Goal: Task Accomplishment & Management: Use online tool/utility

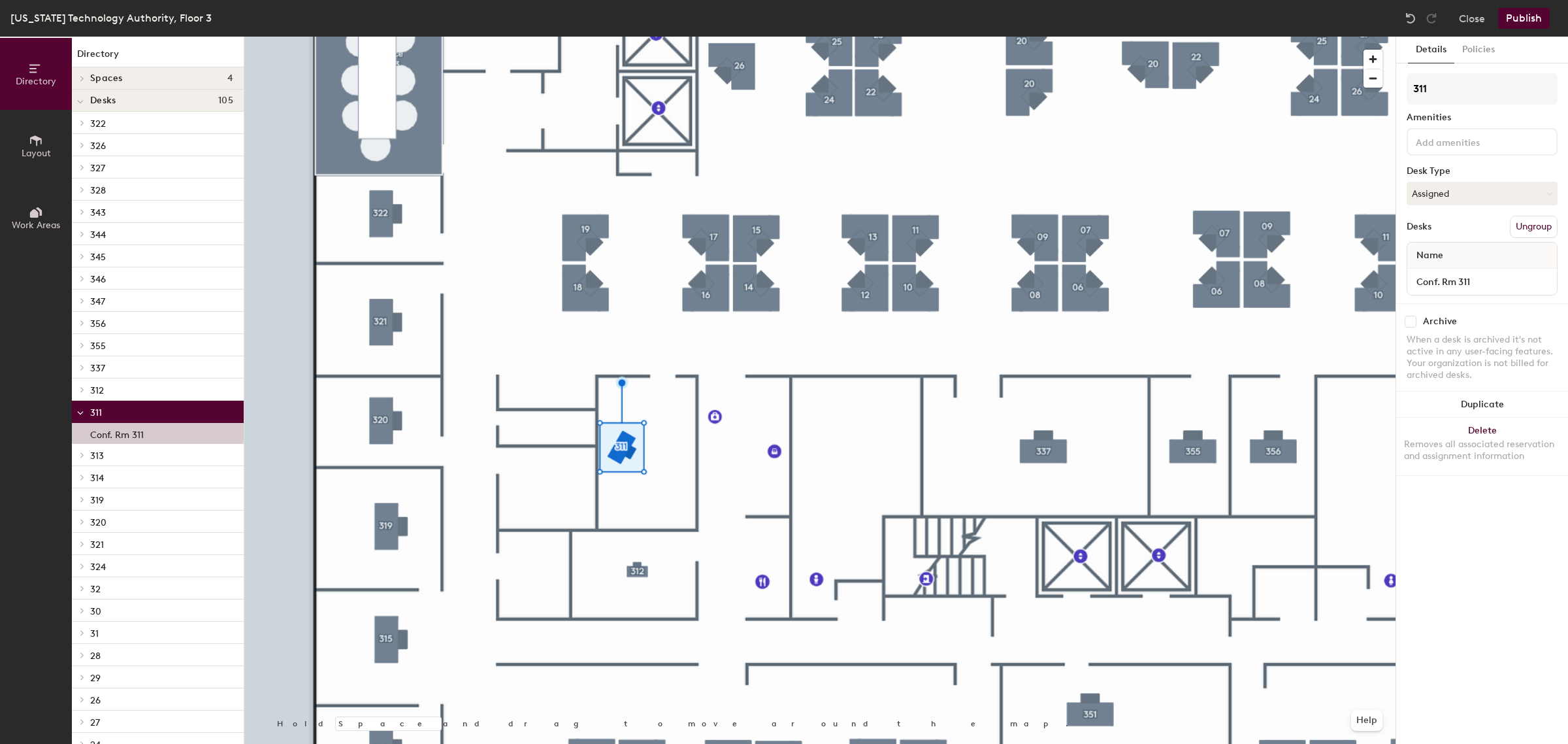
click at [1488, 426] on button "Delete Removes all associated reservation and assignment information" at bounding box center [1482, 446] width 172 height 57
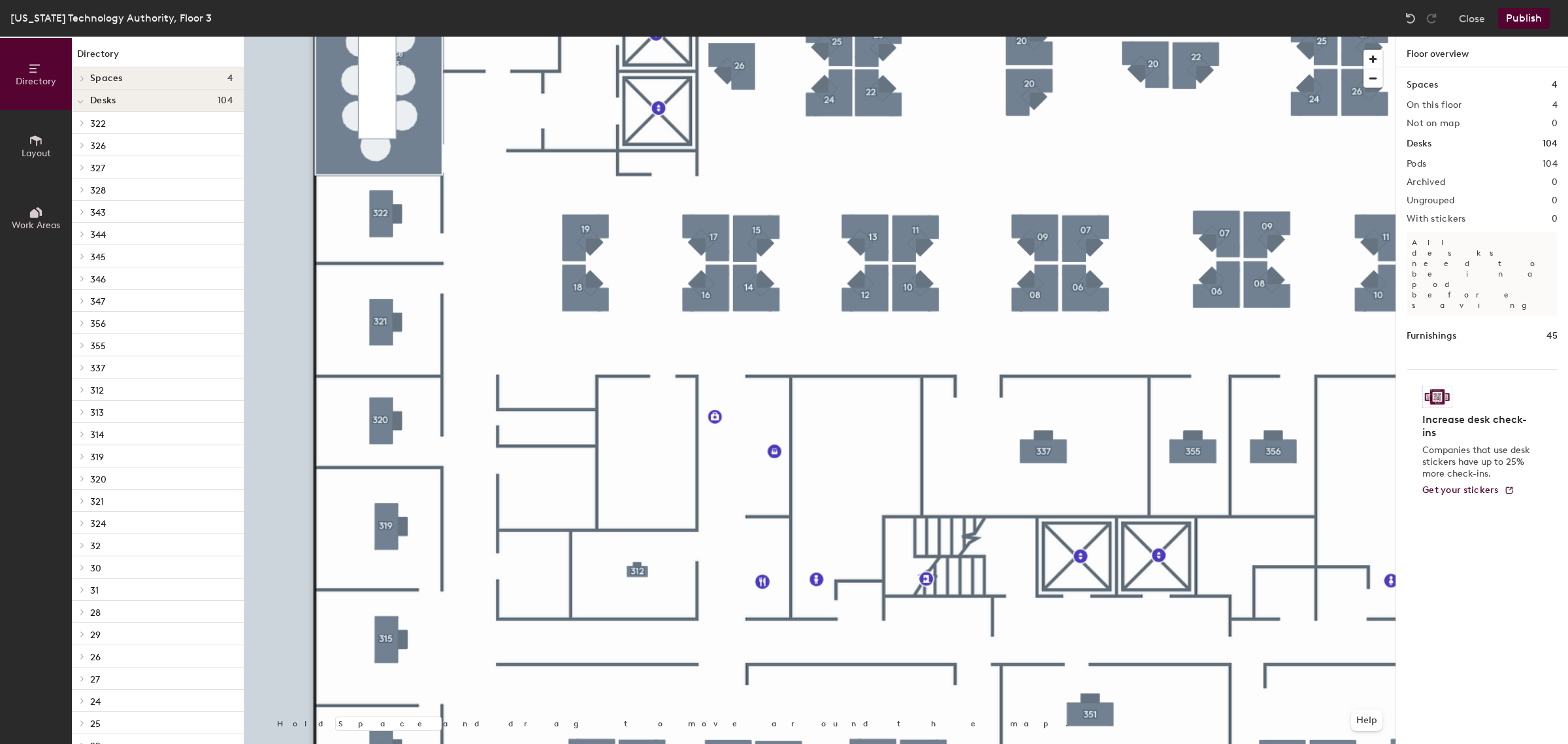
click at [27, 139] on button "Layout" at bounding box center [35, 145] width 72 height 72
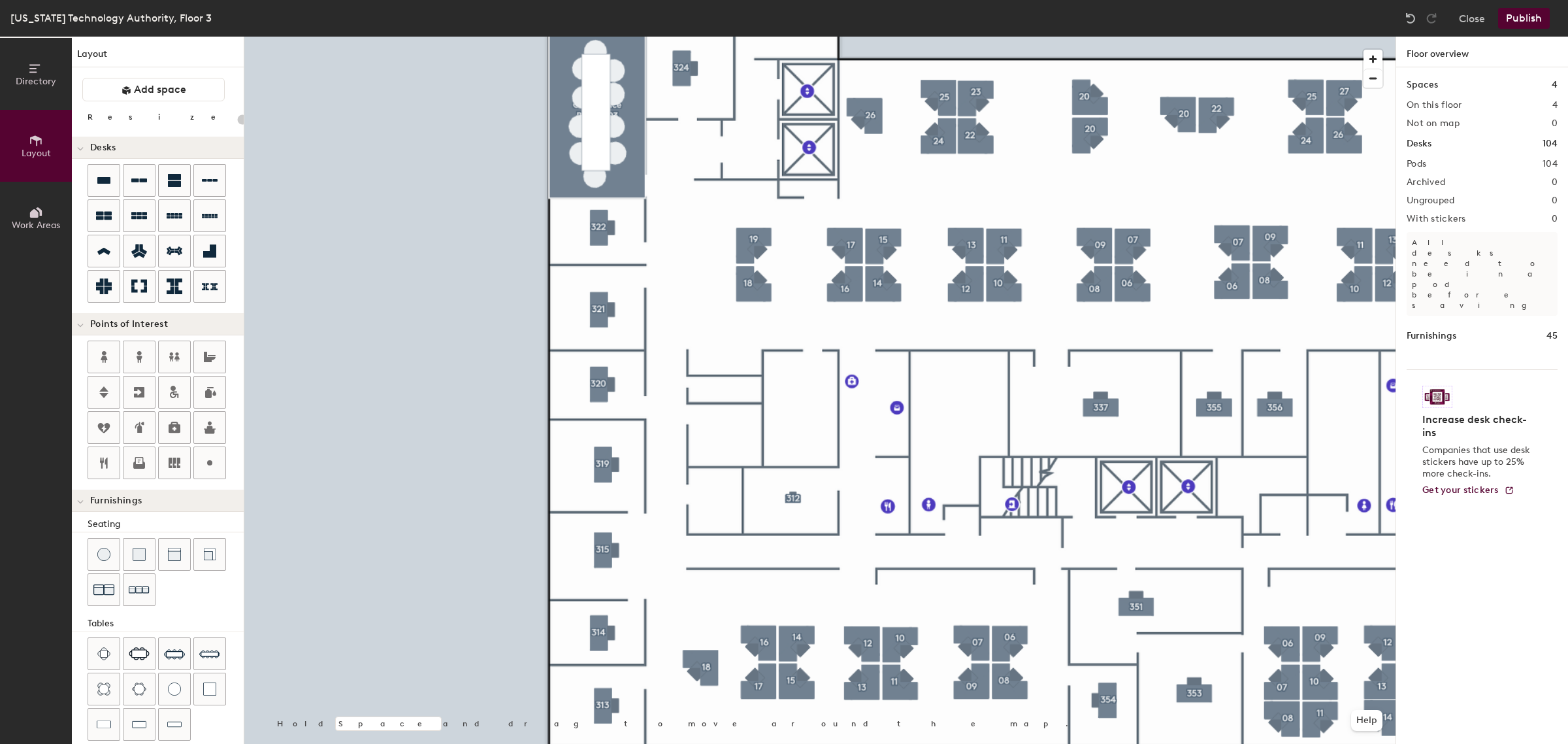
click at [25, 198] on button "Work Areas" at bounding box center [35, 217] width 72 height 72
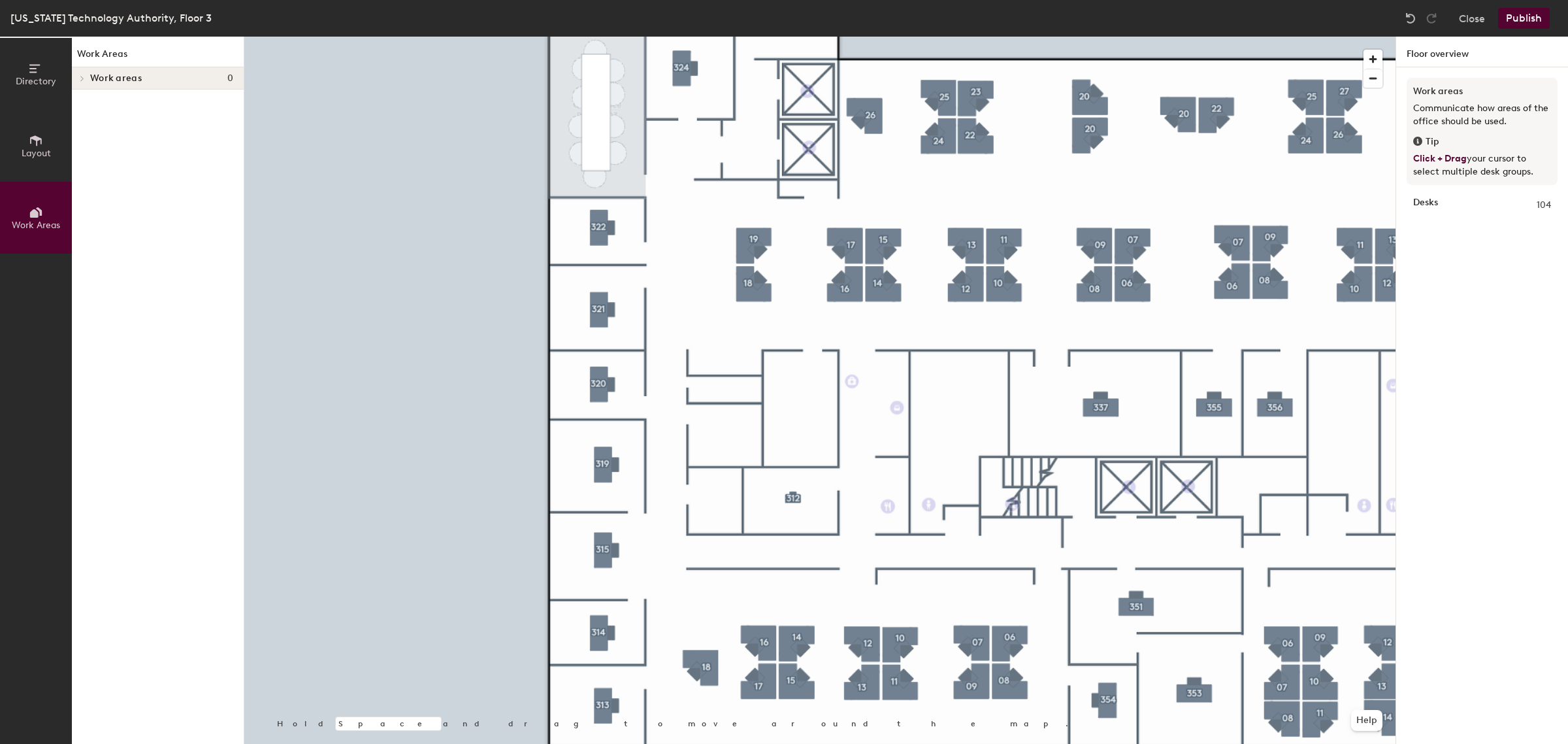
click at [85, 77] on span at bounding box center [81, 78] width 11 height 7
click at [1518, 15] on button "Publish" at bounding box center [1523, 18] width 51 height 21
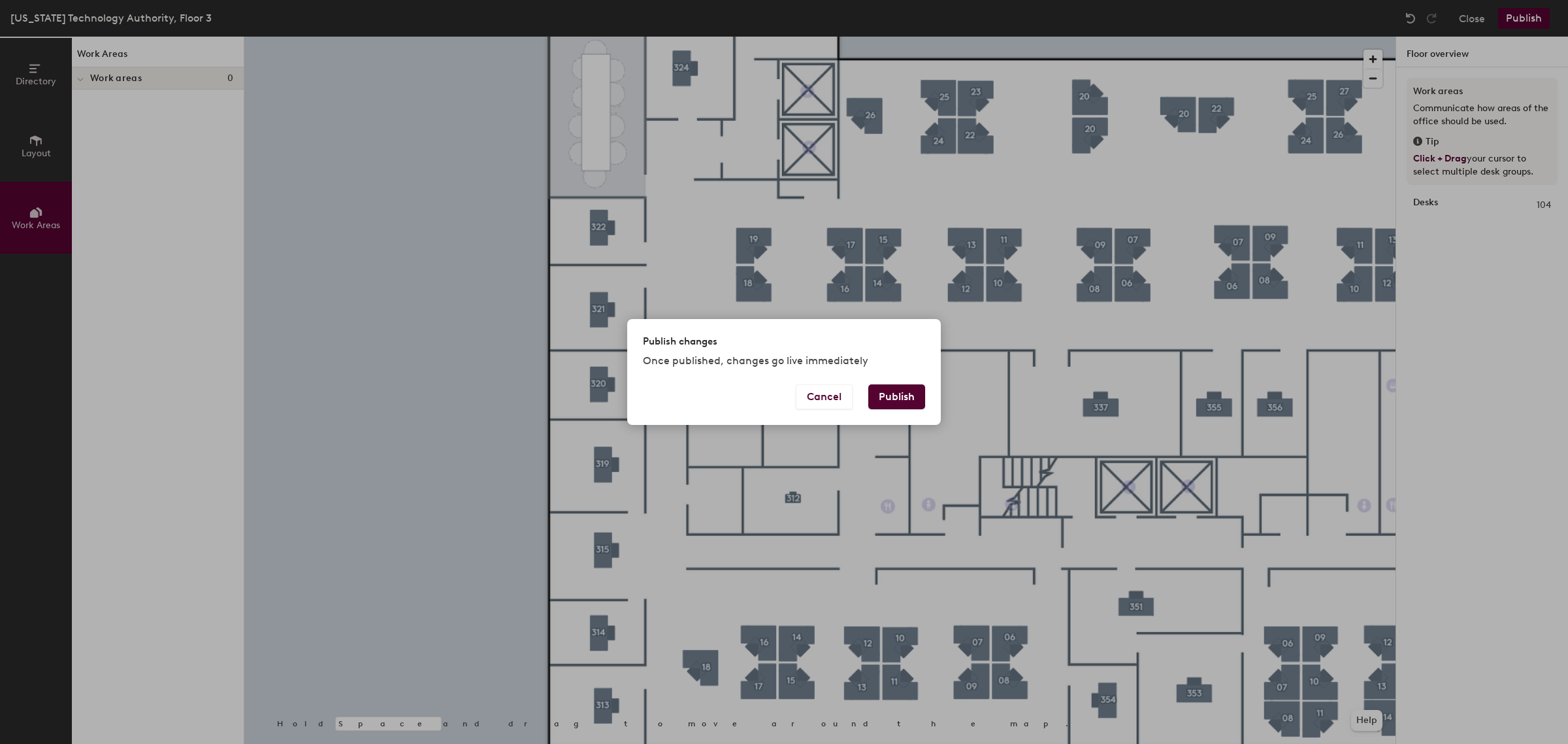
click at [909, 381] on div "Publish changes Once published, changes go live immediately" at bounding box center [784, 351] width 314 height 65
click at [908, 385] on button "Publish" at bounding box center [897, 397] width 57 height 25
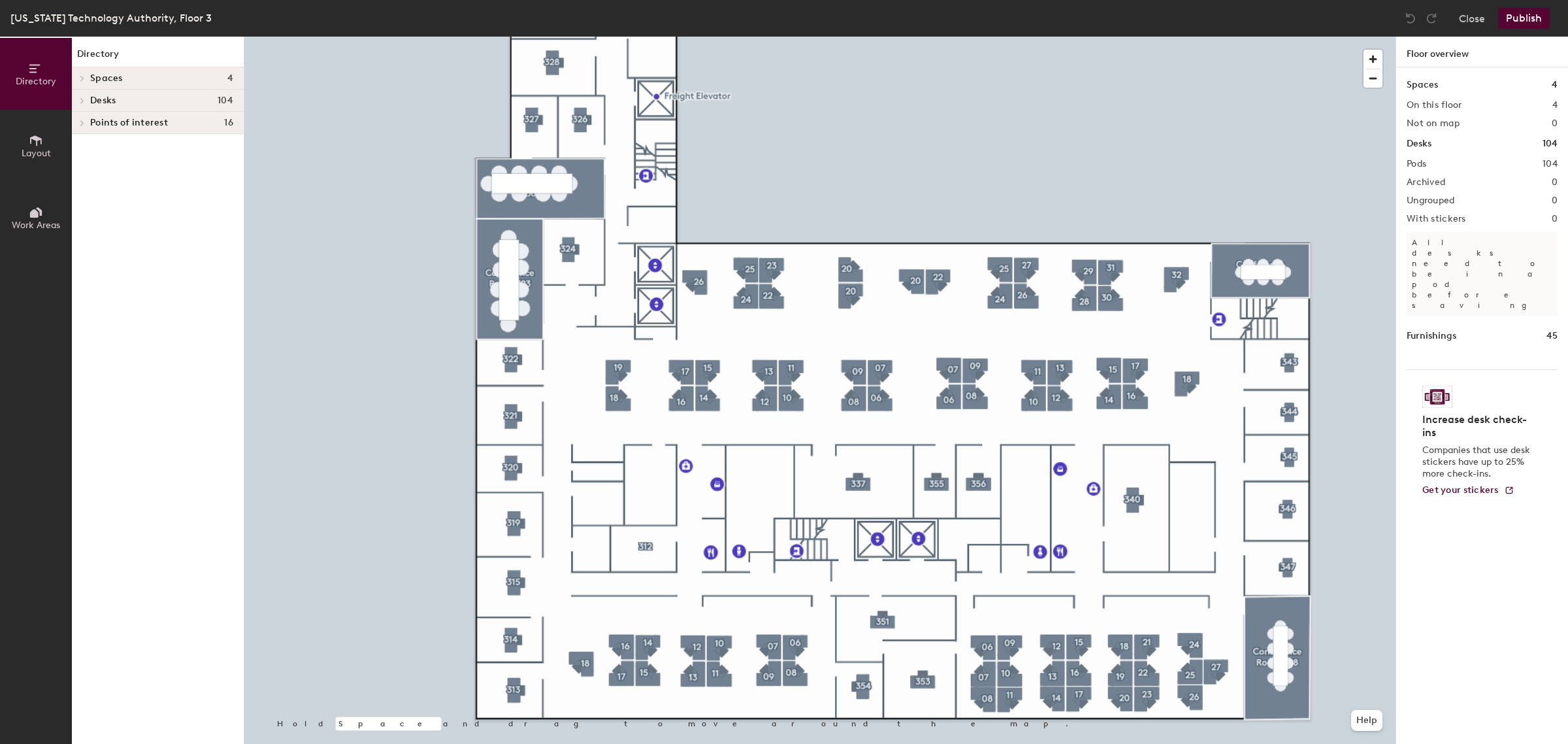
click at [87, 74] on div at bounding box center [80, 78] width 17 height 22
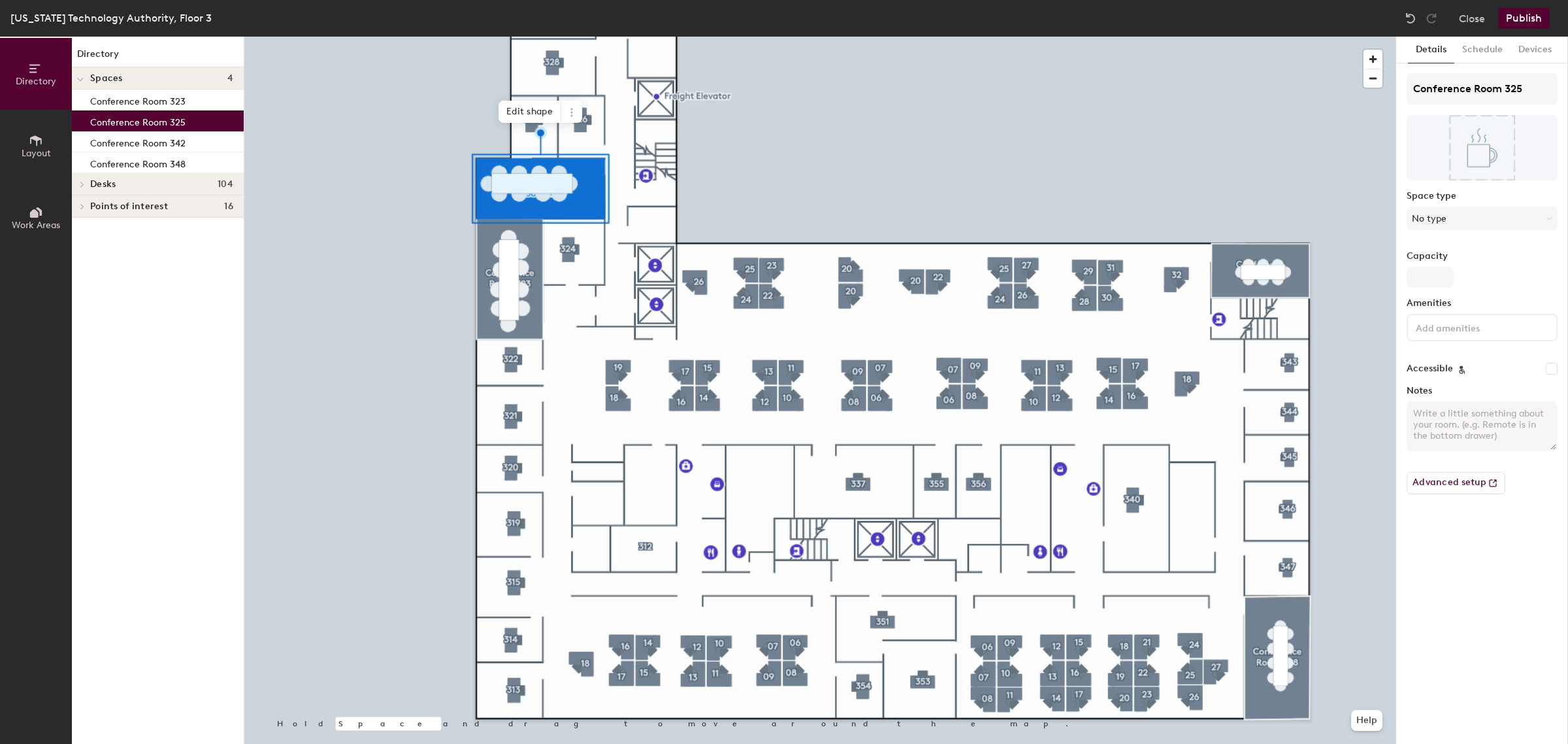
click at [731, 36] on div at bounding box center [820, 36] width 1151 height 0
click at [575, 118] on icon at bounding box center [571, 112] width 10 height 10
click at [575, 116] on icon at bounding box center [571, 112] width 10 height 10
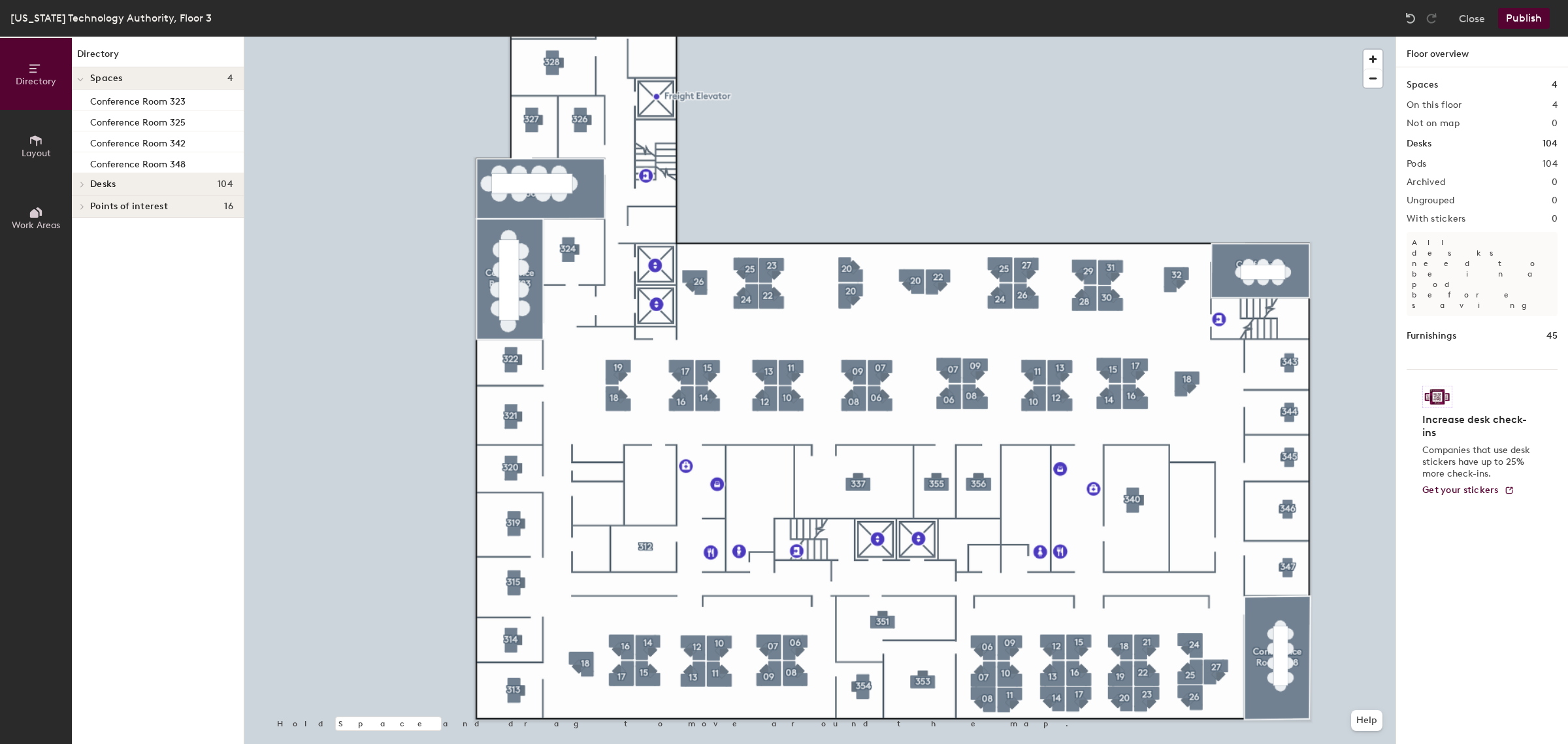
click at [638, 36] on div at bounding box center [820, 36] width 1151 height 0
click at [638, 476] on div at bounding box center [639, 476] width 3 height 3
click at [104, 182] on span "Desks" at bounding box center [103, 184] width 25 height 10
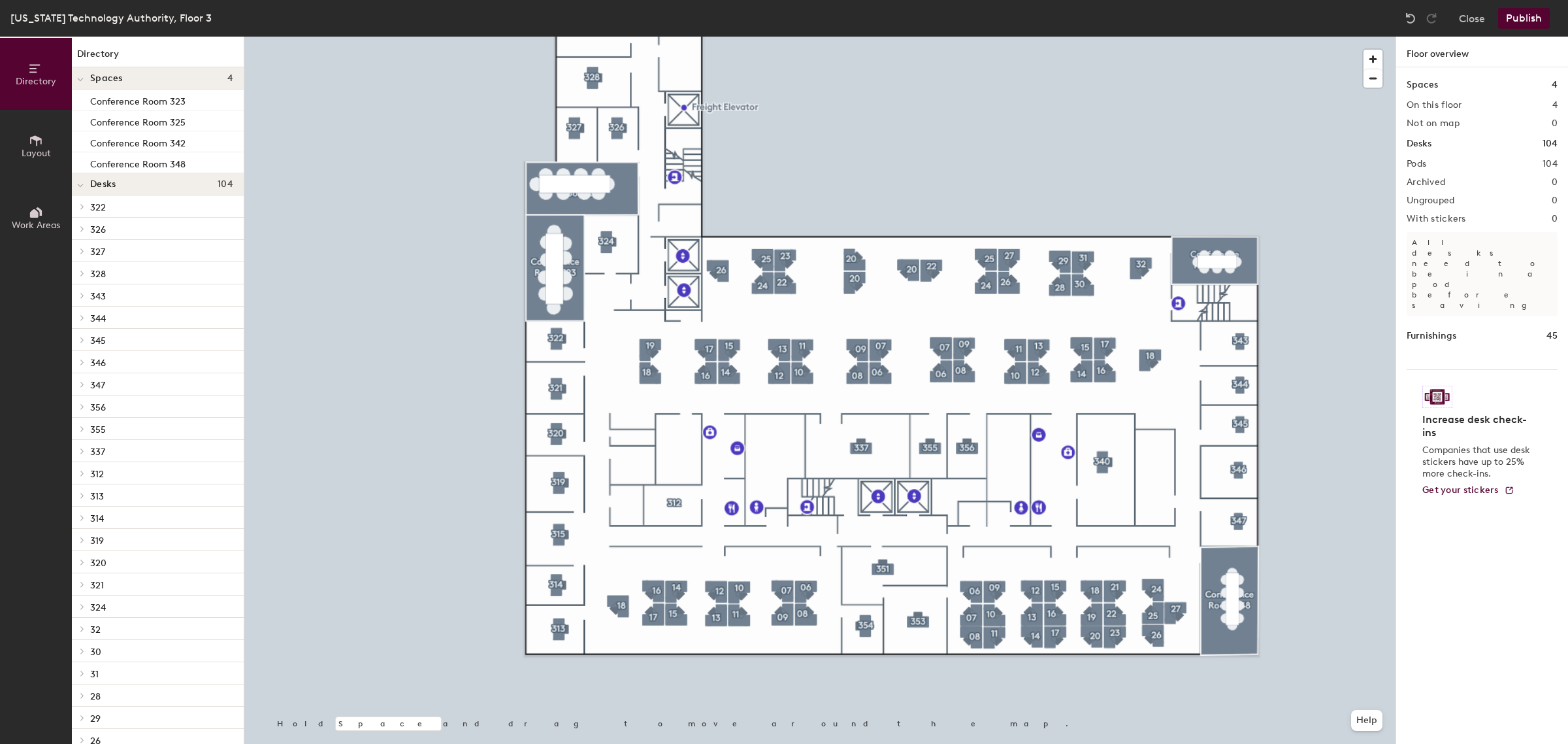
click at [18, 121] on button "Layout" at bounding box center [35, 145] width 72 height 72
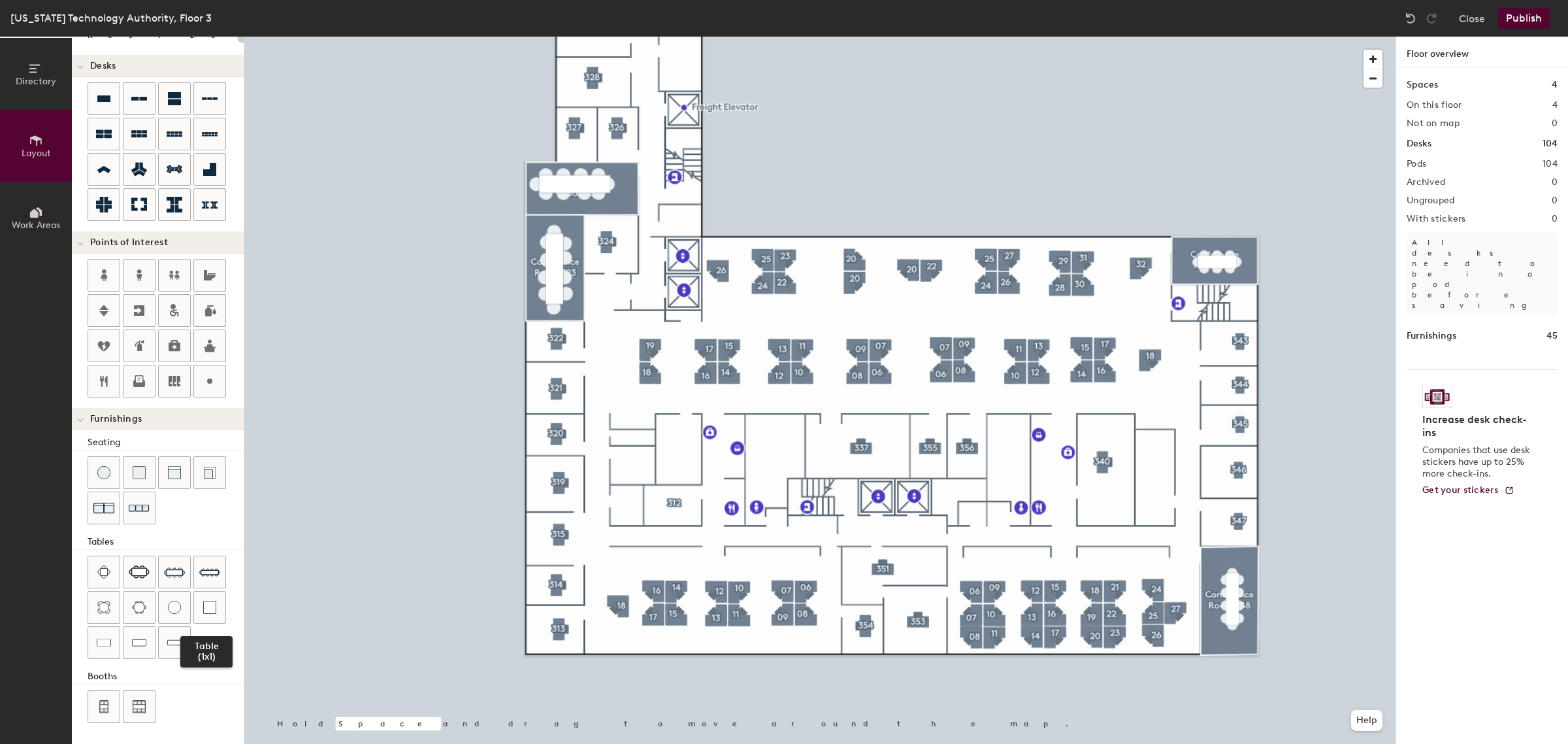
scroll to position [83, 0]
click at [180, 572] on img at bounding box center [174, 571] width 21 height 21
click at [1533, 18] on button "Publish" at bounding box center [1523, 18] width 51 height 21
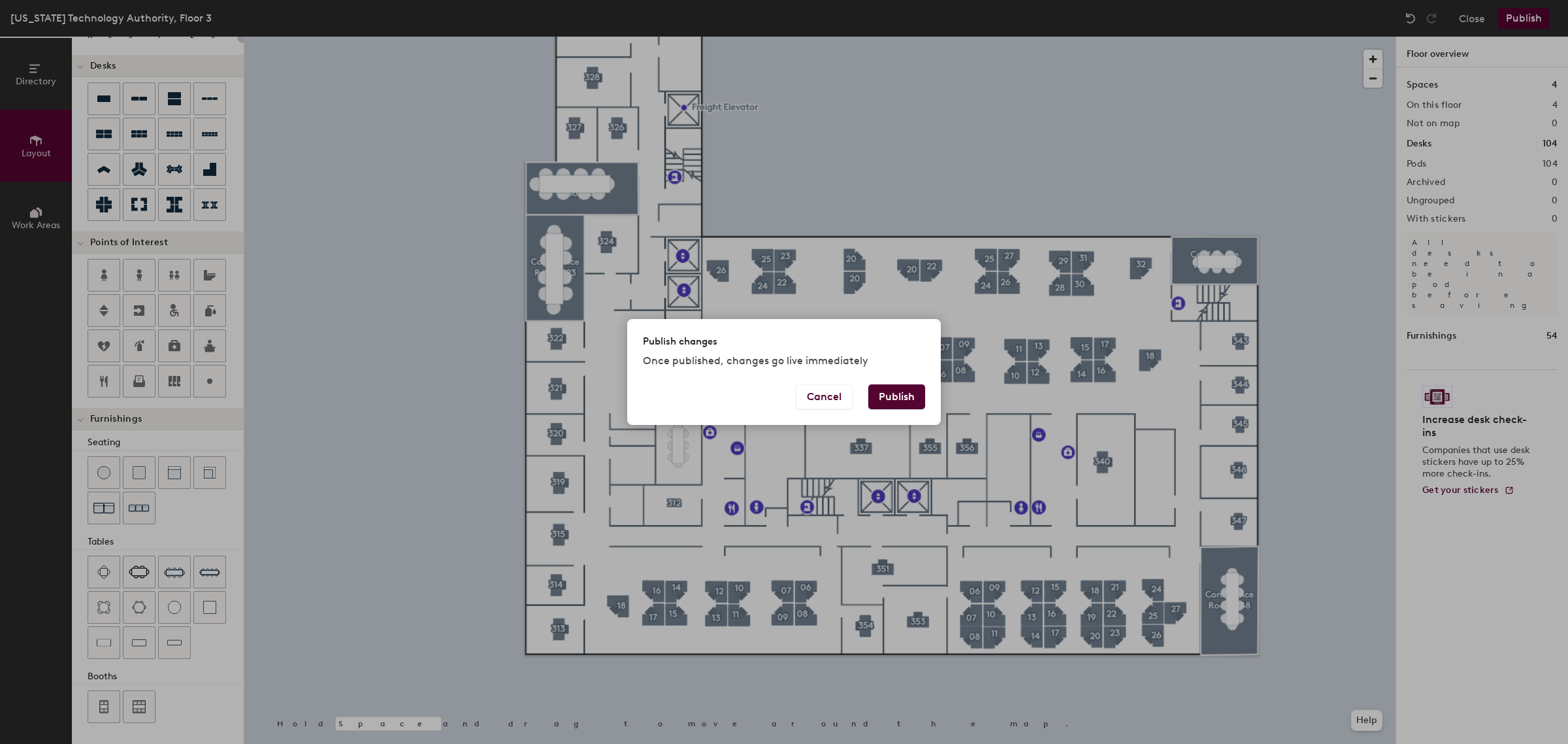
click at [893, 396] on button "Publish" at bounding box center [897, 397] width 57 height 25
type input "20"
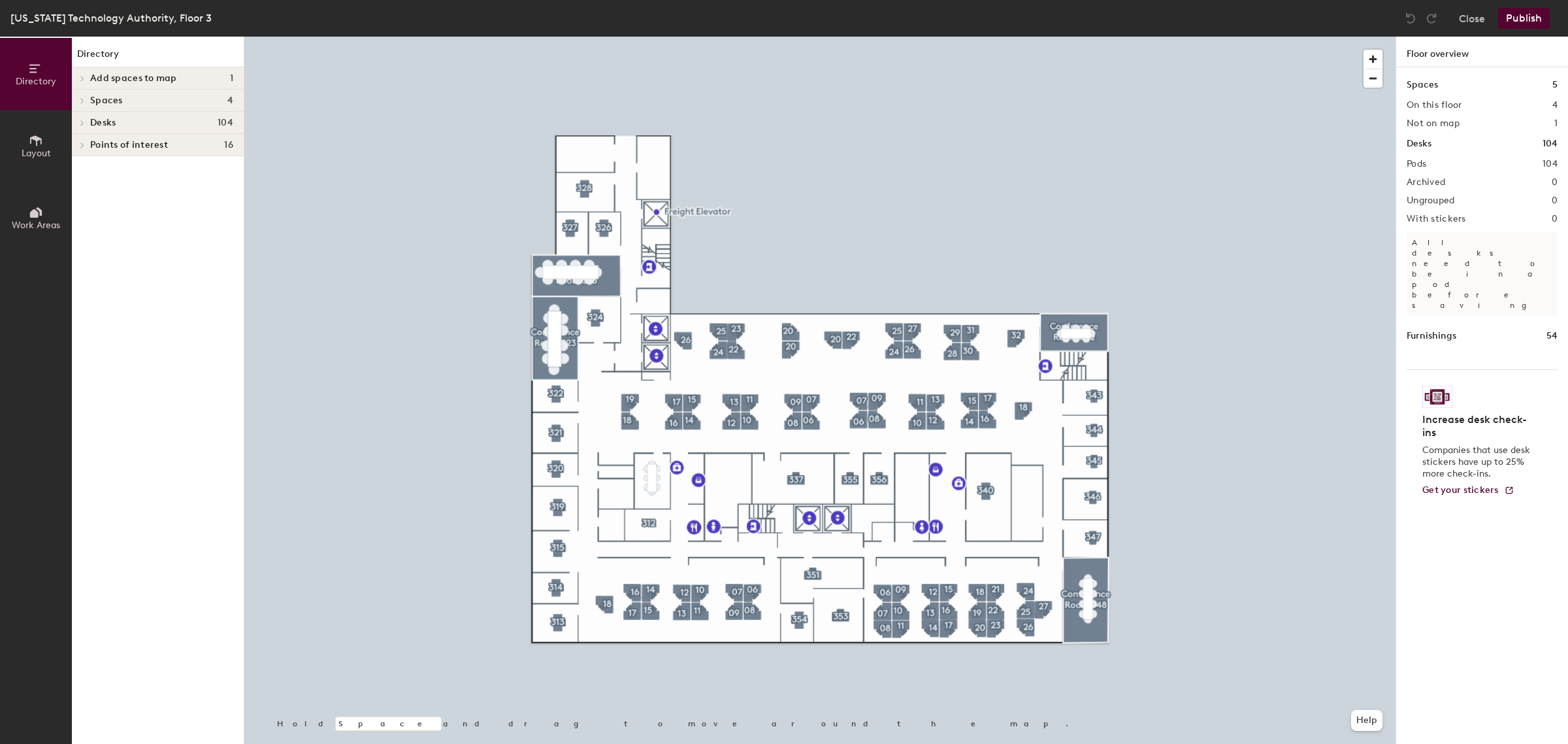
click at [121, 69] on div "Add spaces to map 1" at bounding box center [157, 78] width 172 height 22
click at [142, 100] on p "Conference Room 311" at bounding box center [136, 99] width 92 height 15
drag, startPoint x: 163, startPoint y: 101, endPoint x: 170, endPoint y: 104, distance: 7.6
click at [180, 104] on p "Conference Room 311" at bounding box center [136, 99] width 92 height 15
click at [151, 104] on p "Conference Room 311" at bounding box center [136, 99] width 92 height 15
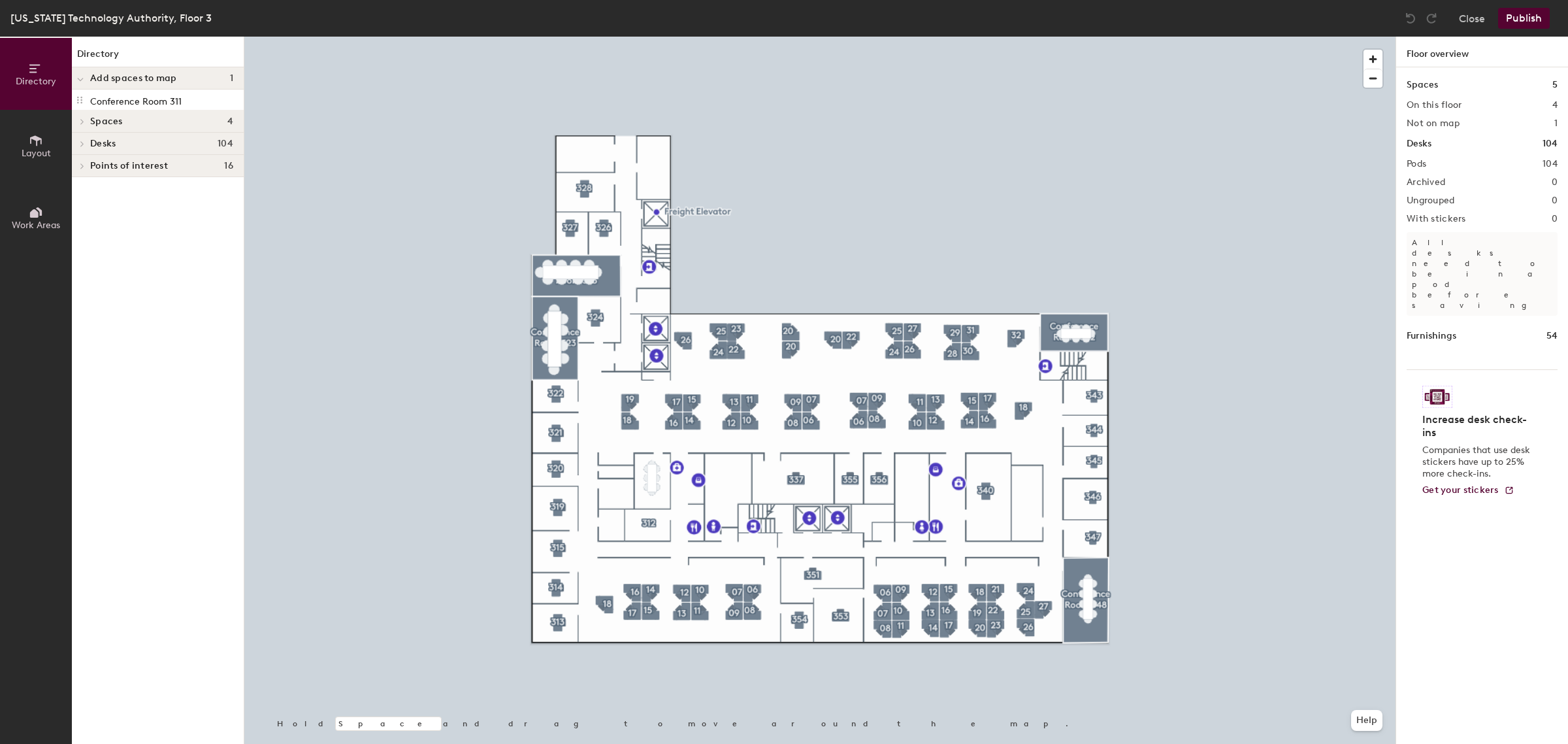
click at [93, 116] on span "Spaces" at bounding box center [106, 121] width 33 height 10
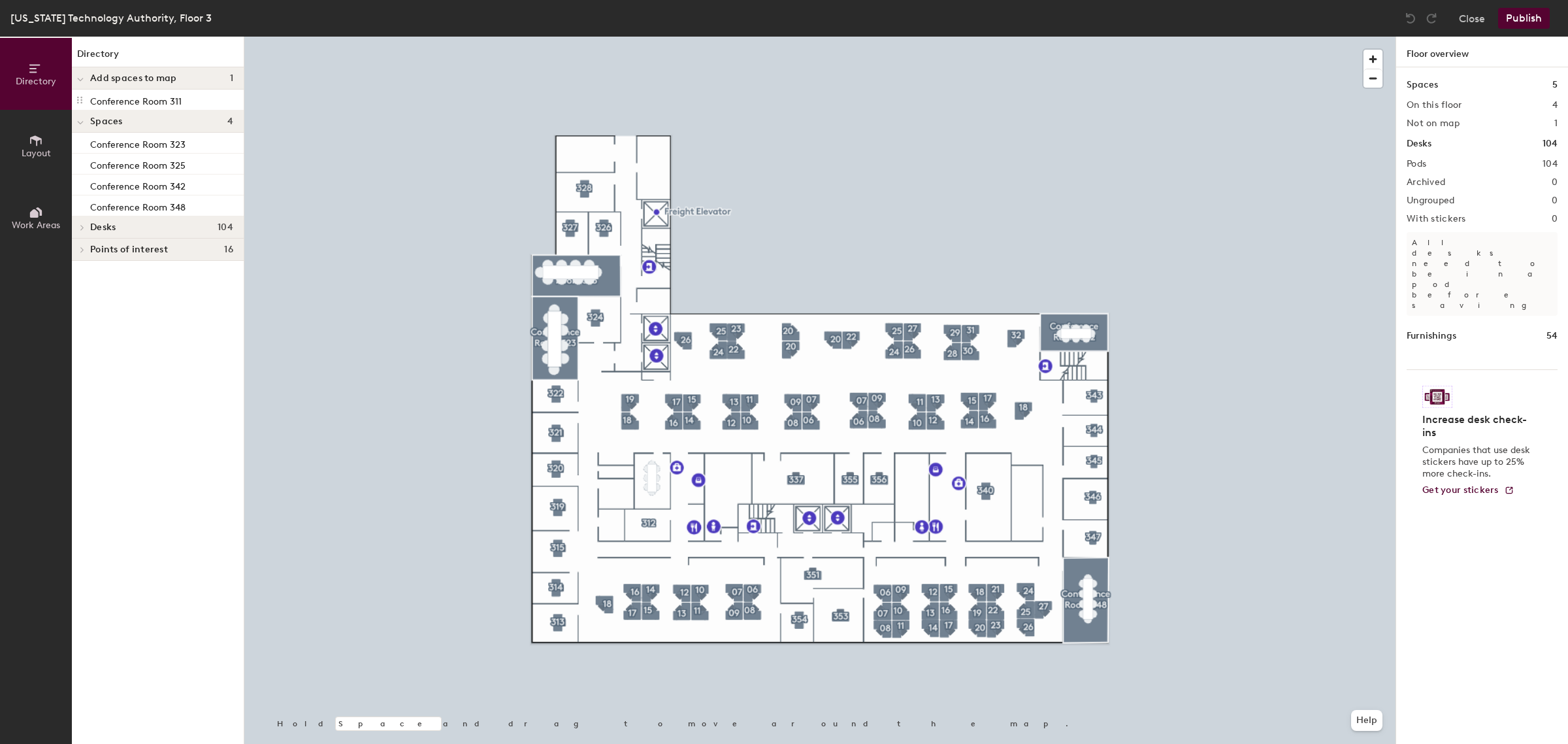
click at [136, 96] on p "Conference Room 311" at bounding box center [136, 99] width 92 height 15
click at [134, 97] on p "Conference Room 311" at bounding box center [136, 99] width 92 height 15
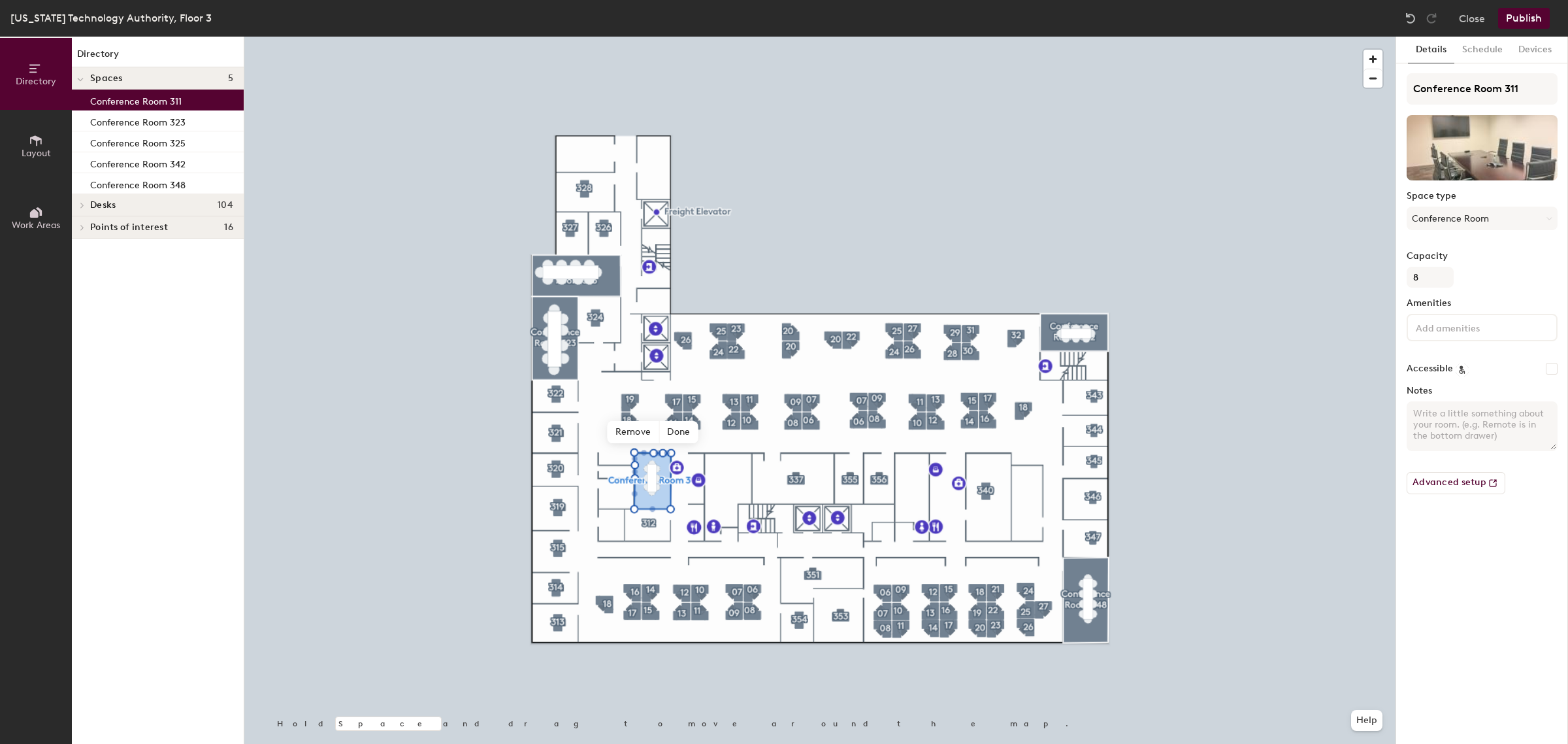
click at [680, 429] on span "Done" at bounding box center [678, 432] width 39 height 22
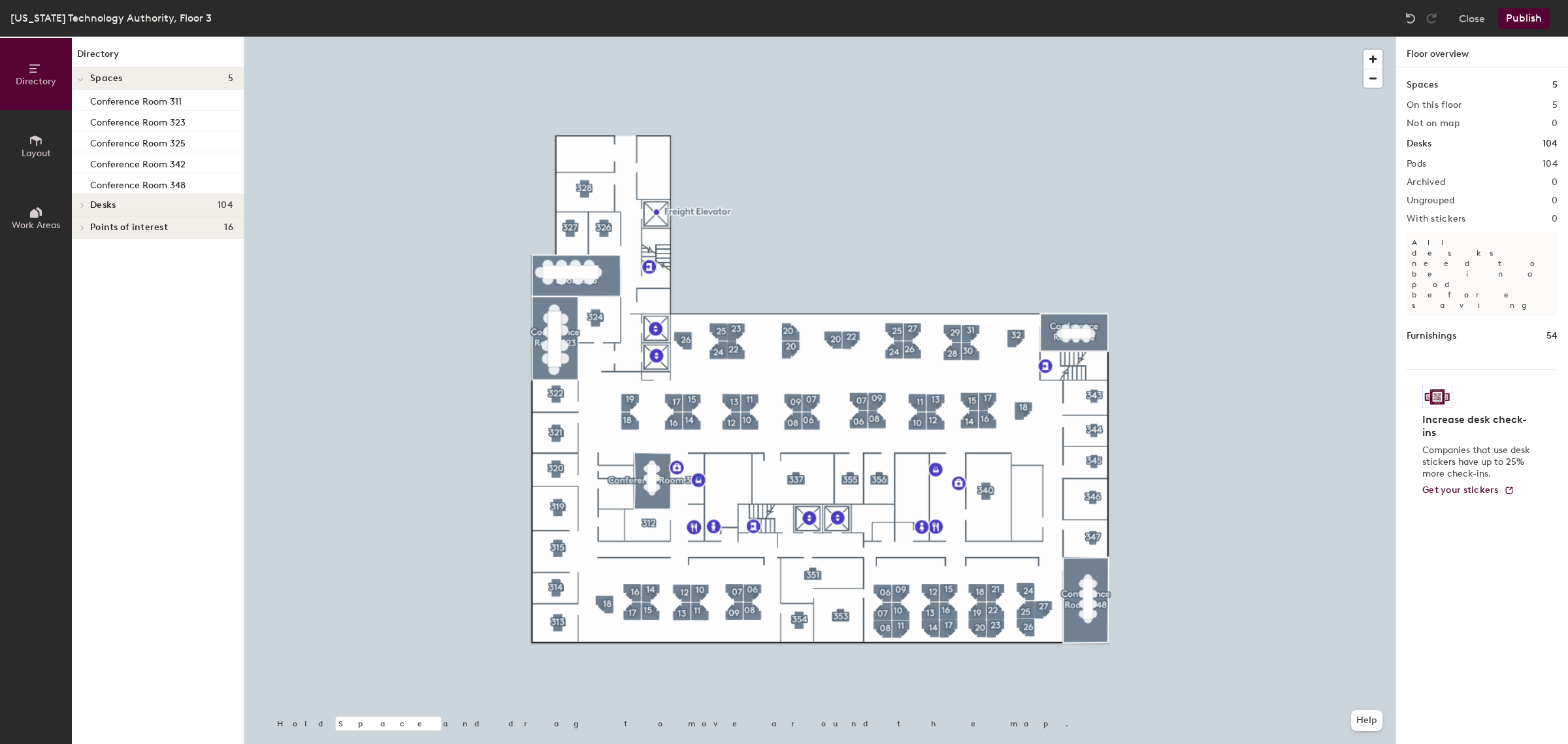
click at [699, 36] on div at bounding box center [820, 36] width 1151 height 0
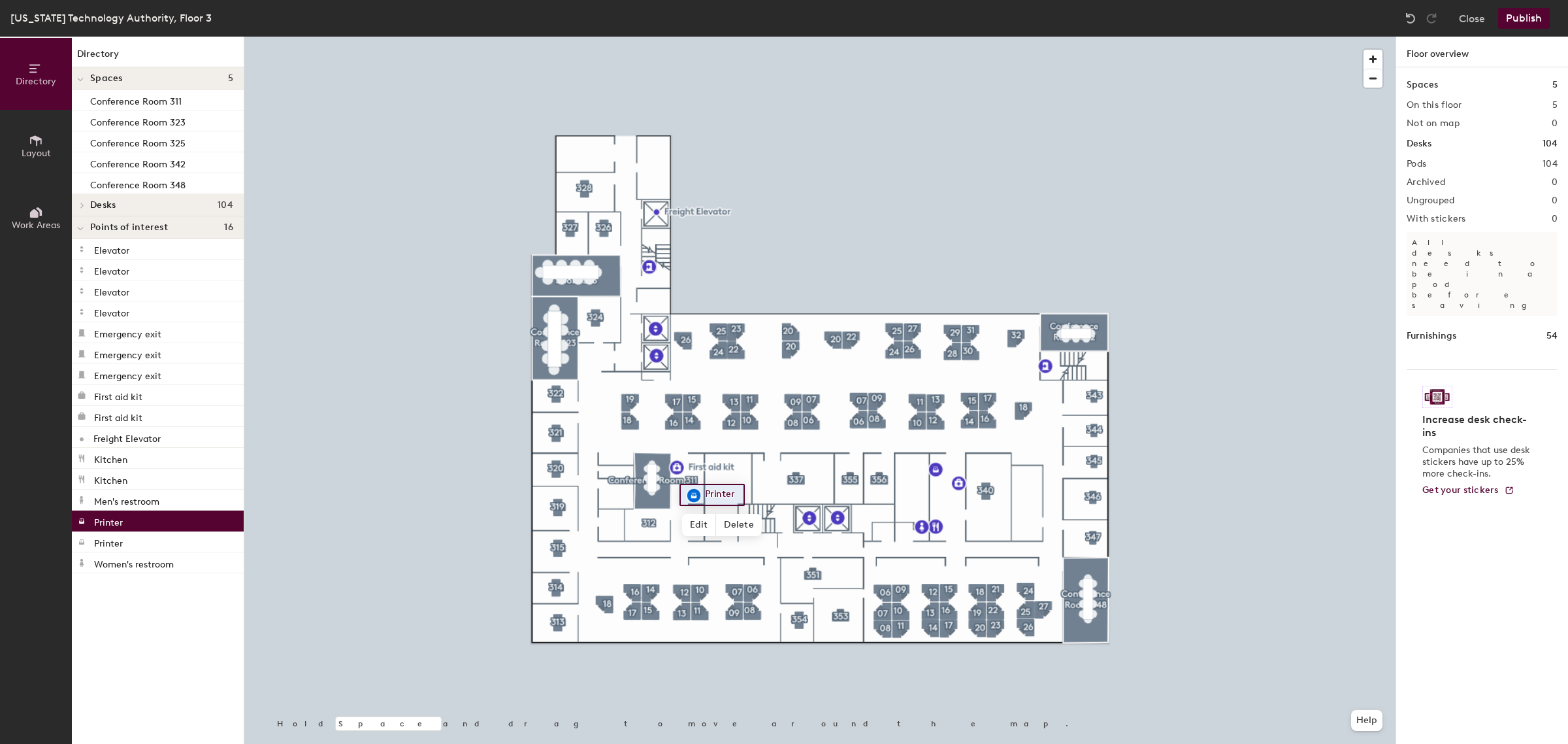
click at [678, 36] on div at bounding box center [820, 36] width 1151 height 0
click at [716, 36] on div at bounding box center [820, 36] width 1151 height 0
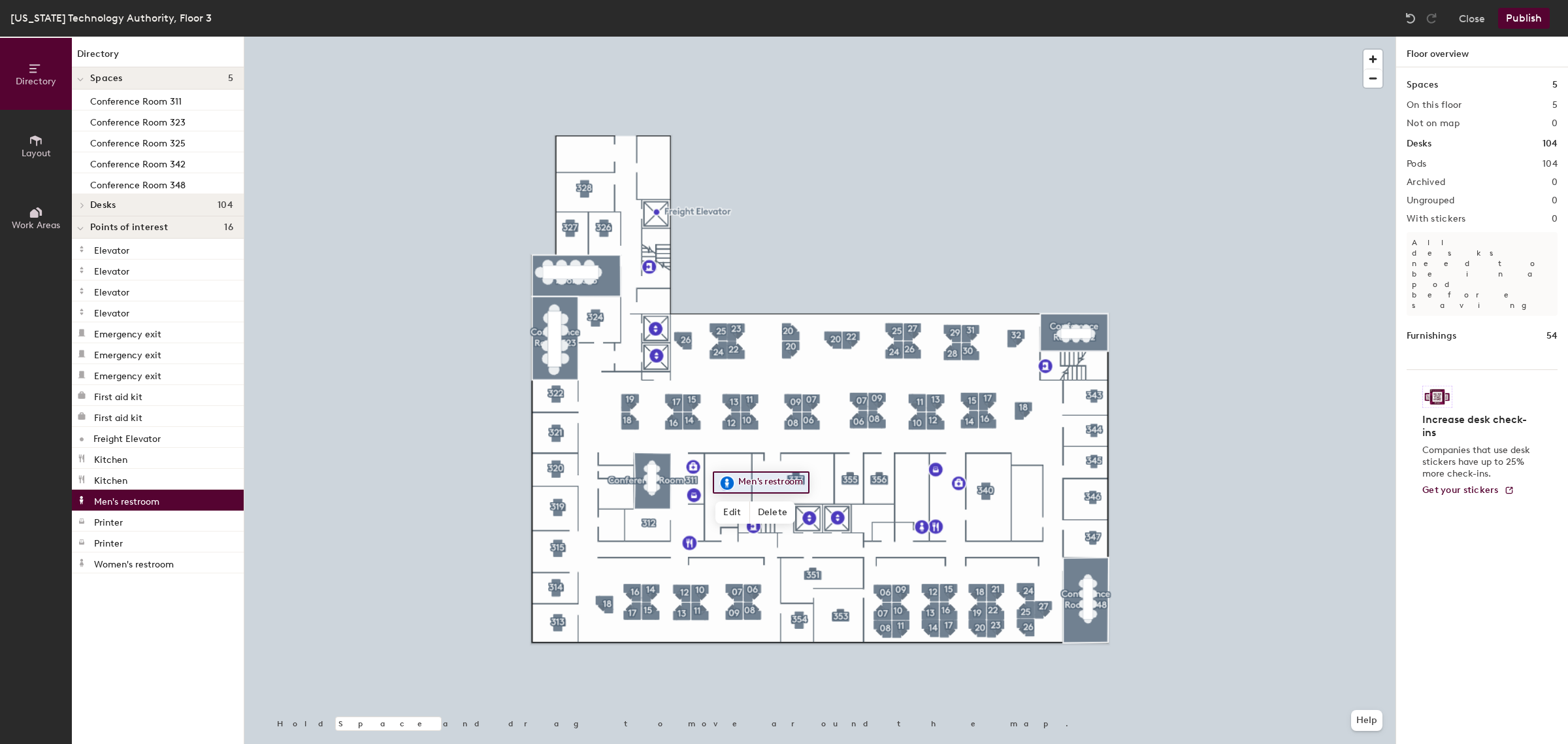
click at [720, 36] on div at bounding box center [820, 36] width 1151 height 0
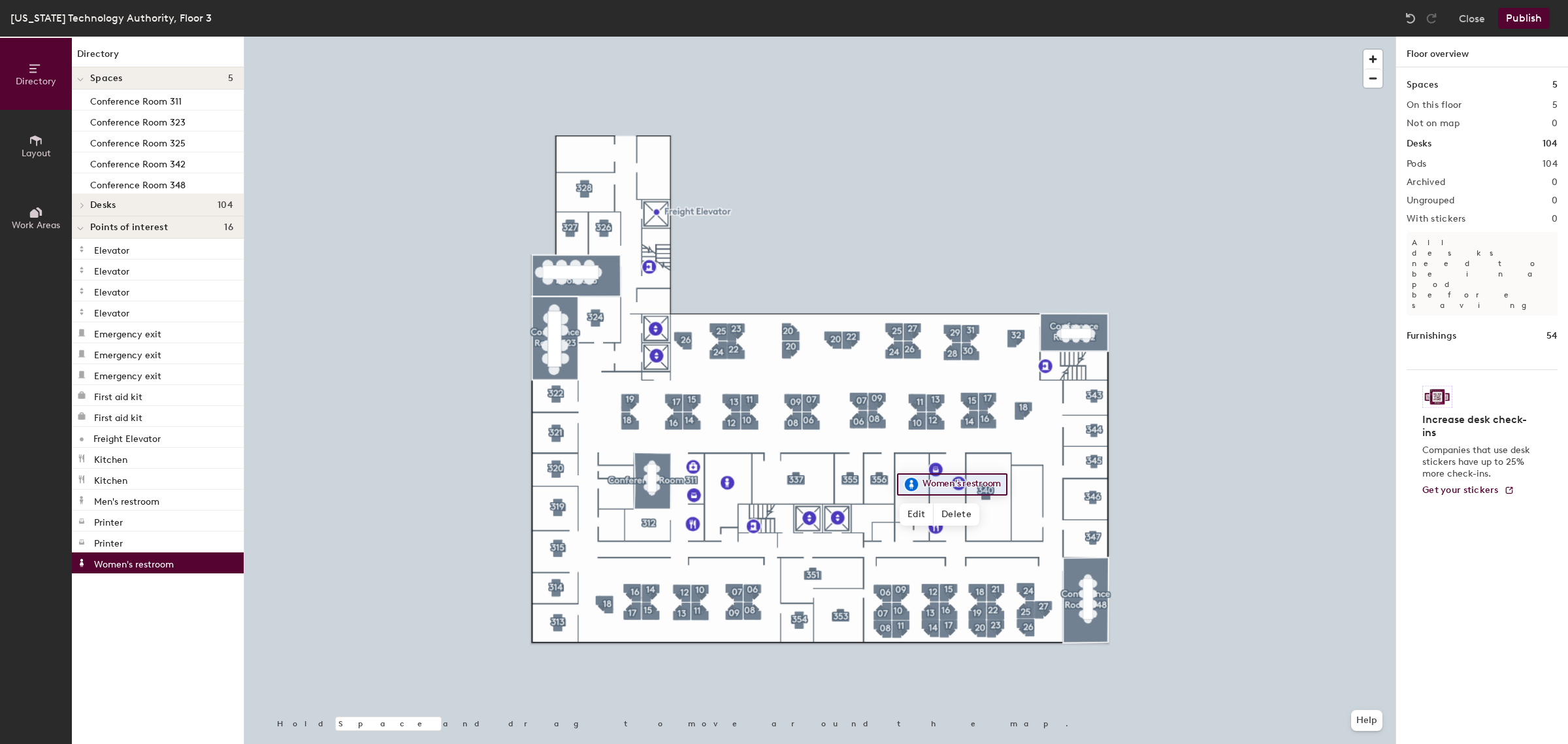
click at [906, 519] on span "Edit" at bounding box center [917, 514] width 34 height 22
click at [1519, 13] on button "Publish" at bounding box center [1523, 18] width 51 height 21
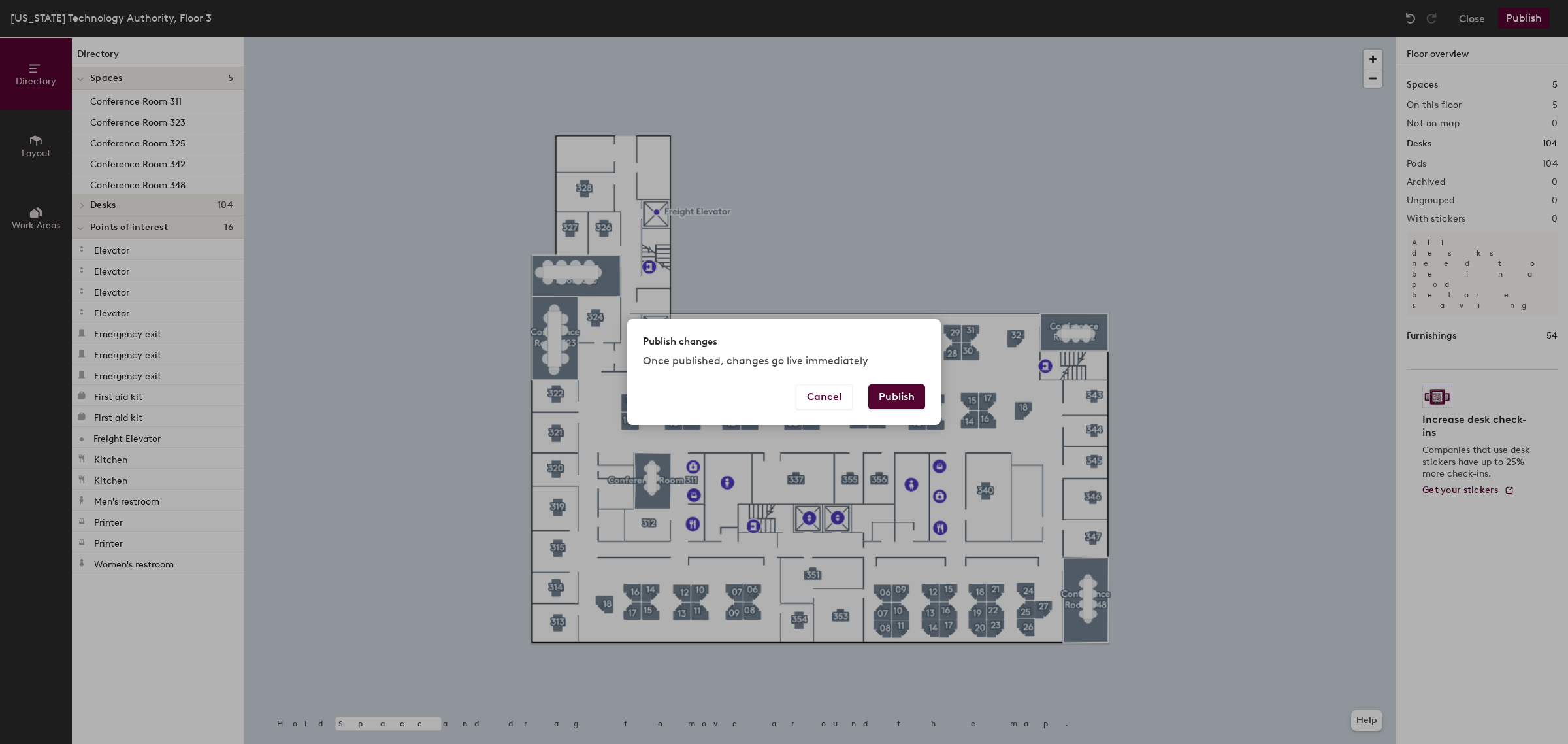
click at [910, 393] on button "Publish" at bounding box center [897, 397] width 57 height 25
